Goal: Task Accomplishment & Management: Manage account settings

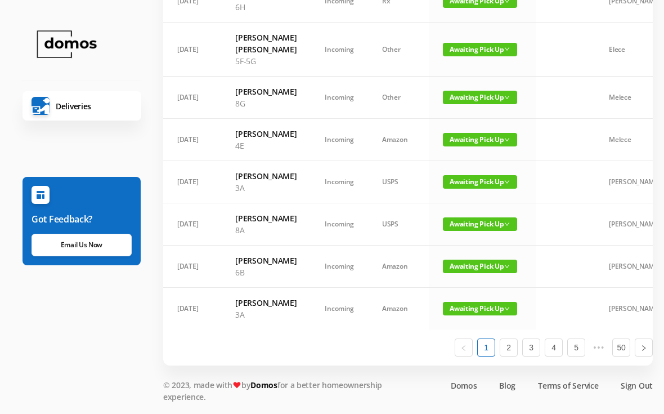
scroll to position [670, 0]
click at [477, 231] on span "Awaiting Pick Up" at bounding box center [480, 224] width 74 height 14
click at [460, 355] on link "Picked Up" at bounding box center [473, 364] width 73 height 18
click at [478, 146] on span "Awaiting Pick Up" at bounding box center [480, 140] width 74 height 14
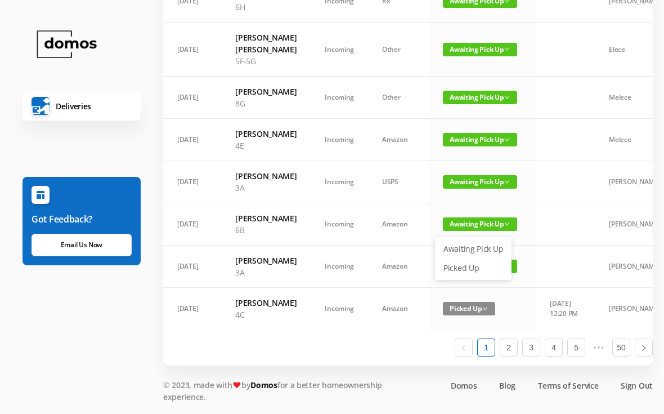
click at [475, 259] on link "Picked Up" at bounding box center [473, 268] width 73 height 18
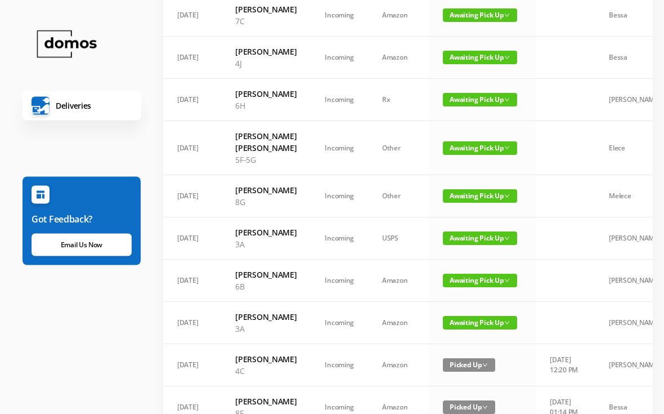
scroll to position [555, 0]
click at [475, 106] on span "Awaiting Pick Up" at bounding box center [480, 100] width 74 height 14
click at [469, 218] on link "Picked Up" at bounding box center [473, 216] width 73 height 18
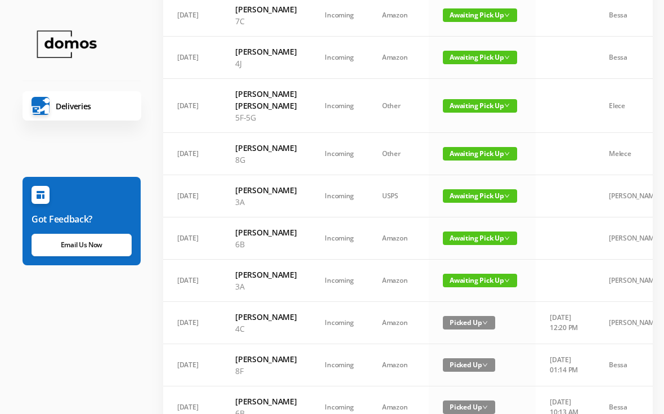
click at [486, 64] on span "Awaiting Pick Up" at bounding box center [480, 58] width 74 height 14
click at [473, 165] on link "Picked Up" at bounding box center [473, 162] width 73 height 18
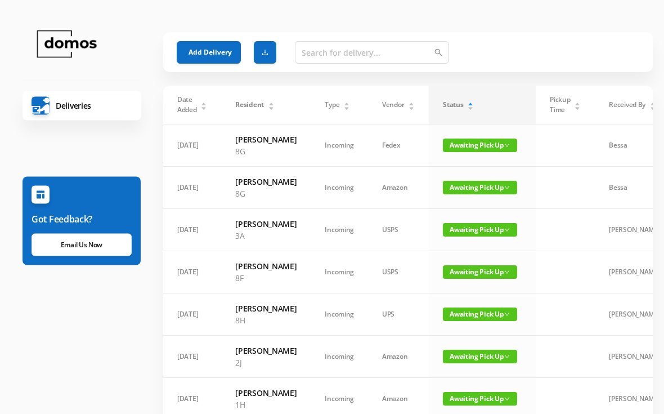
scroll to position [0, 0]
